Goal: Answer question/provide support: Share knowledge or assist other users

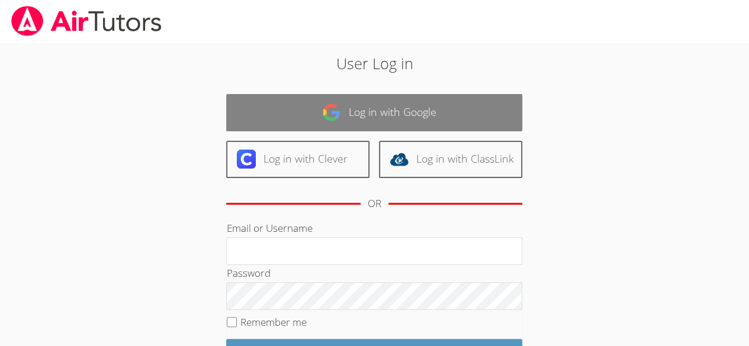
click at [415, 104] on link "Log in with Google" at bounding box center [374, 112] width 296 height 37
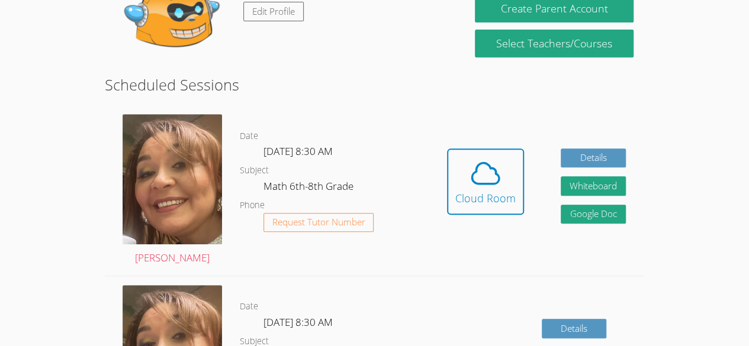
scroll to position [255, 0]
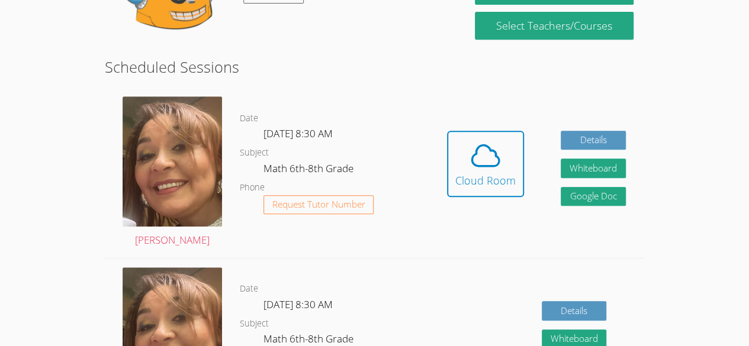
click at [270, 200] on button "Request Tutor Number" at bounding box center [319, 205] width 111 height 20
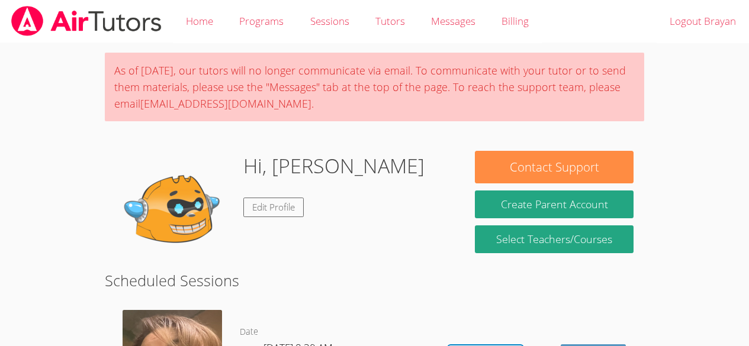
scroll to position [255, 0]
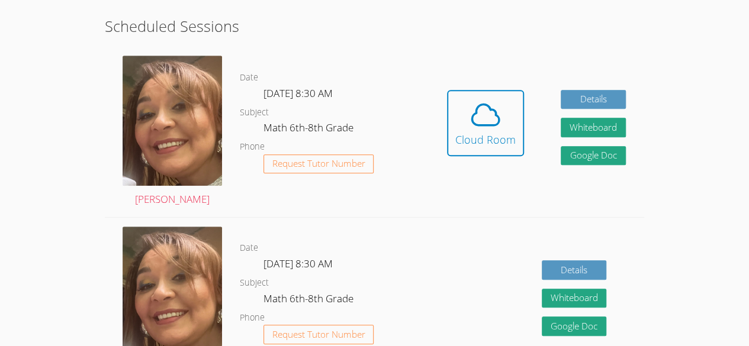
click at [471, 169] on div "Hidden Cloud Room" at bounding box center [485, 132] width 77 height 84
click at [456, 121] on span at bounding box center [485, 114] width 60 height 33
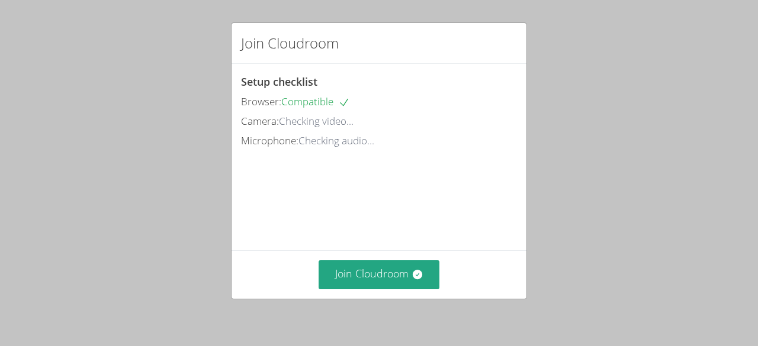
click at [401, 251] on div "Join Cloudroom" at bounding box center [379, 275] width 295 height 49
click at [409, 258] on div "Join Cloudroom" at bounding box center [379, 275] width 295 height 49
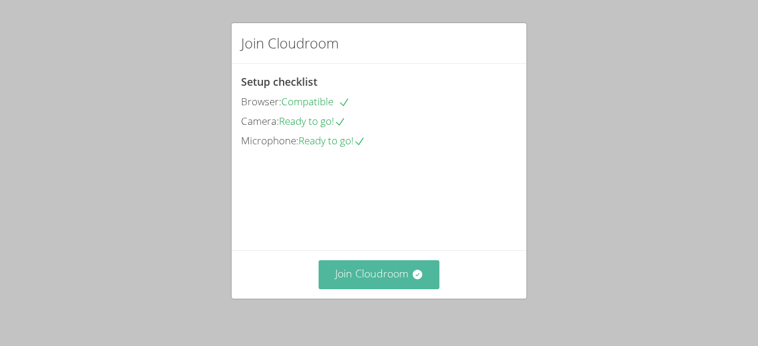
click at [387, 272] on button "Join Cloudroom" at bounding box center [379, 275] width 121 height 29
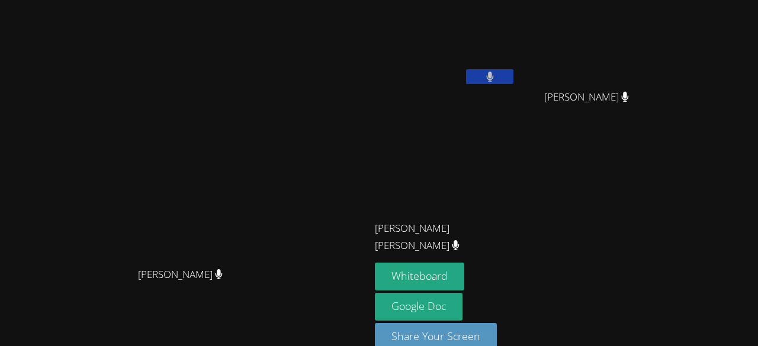
click at [251, 309] on div "[PERSON_NAME]" at bounding box center [185, 285] width 361 height 47
click at [464, 274] on button "Whiteboard" at bounding box center [419, 277] width 89 height 28
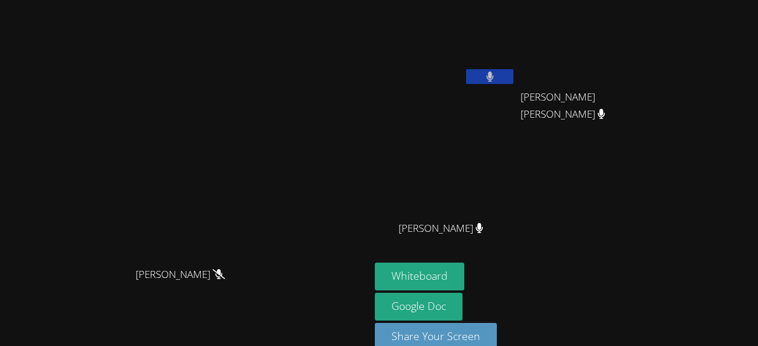
click at [486, 77] on icon at bounding box center [489, 77] width 7 height 10
click at [496, 74] on icon at bounding box center [490, 77] width 12 height 10
click at [514, 76] on button at bounding box center [489, 76] width 47 height 15
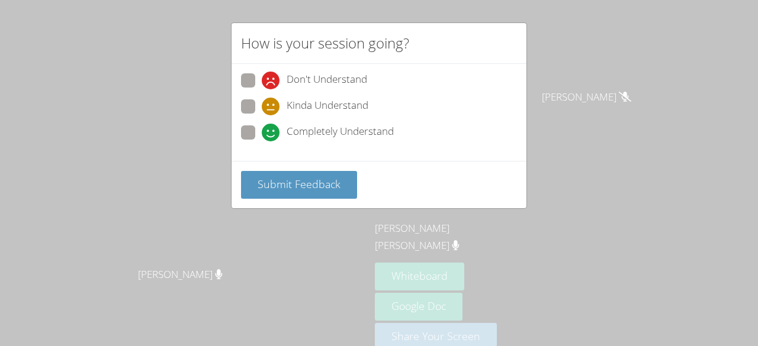
click at [262, 115] on span at bounding box center [262, 115] width 0 height 0
click at [262, 105] on input "Kinda Understand" at bounding box center [267, 105] width 10 height 10
radio input "true"
click at [262, 142] on span at bounding box center [262, 142] width 0 height 0
click at [262, 136] on input "Completely Understand" at bounding box center [267, 131] width 10 height 10
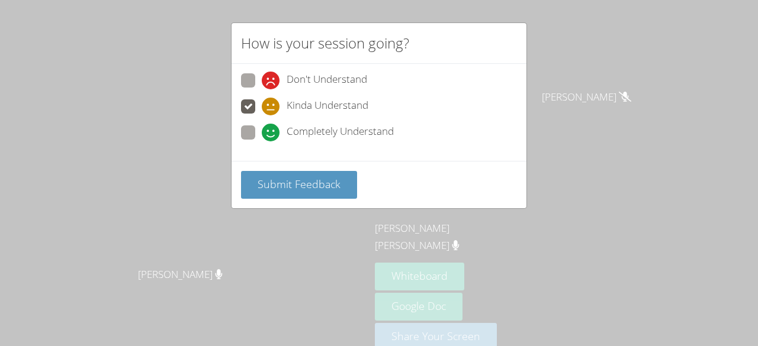
radio input "true"
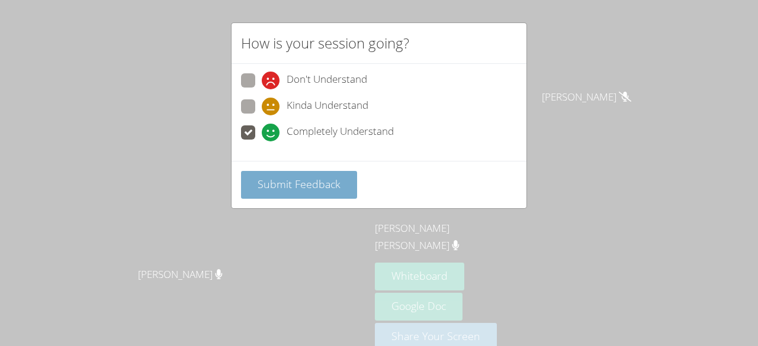
click at [269, 183] on span "Submit Feedback" at bounding box center [299, 184] width 83 height 14
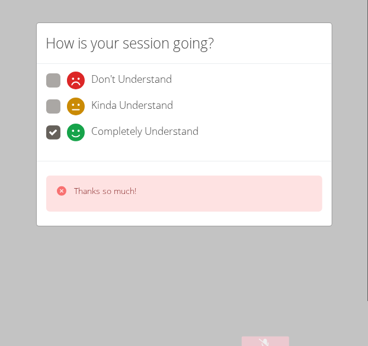
click at [248, 188] on div "Thanks so much!" at bounding box center [184, 194] width 276 height 36
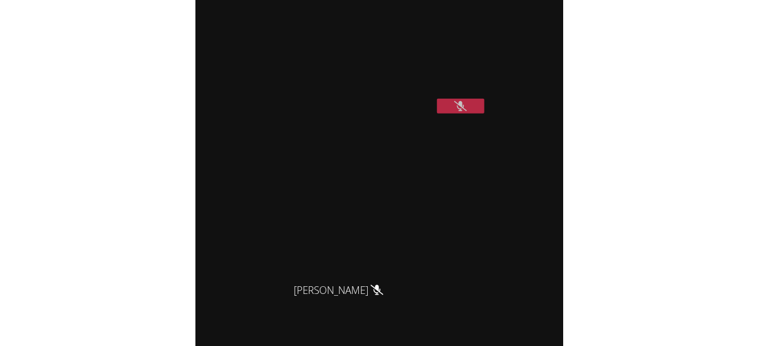
scroll to position [20, 0]
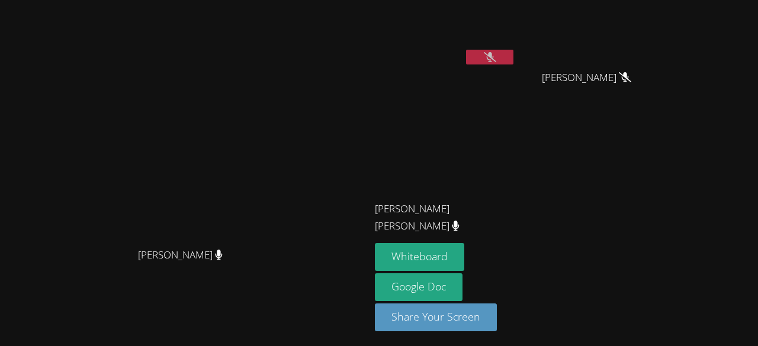
click at [514, 52] on button at bounding box center [489, 57] width 47 height 15
click at [514, 65] on div at bounding box center [489, 59] width 47 height 18
click at [514, 62] on button at bounding box center [489, 57] width 47 height 15
